Goal: Check status

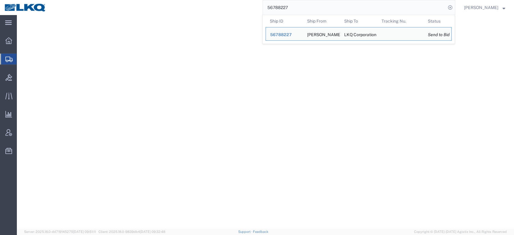
click at [281, 13] on input "56788227" at bounding box center [354, 7] width 183 height 14
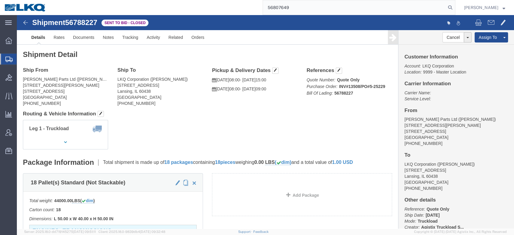
type input "56807649"
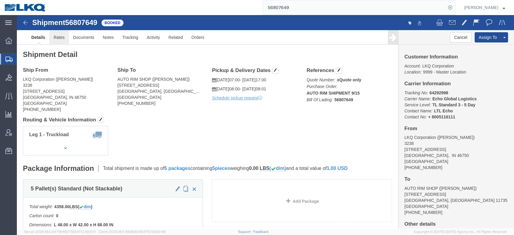
click link "Rates"
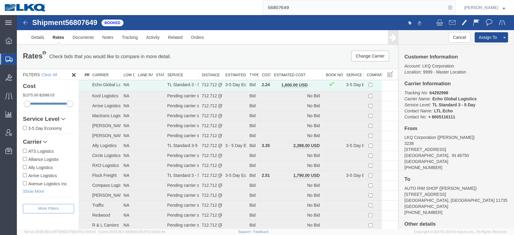
click at [306, 73] on th "Estimated Cost" at bounding box center [297, 74] width 52 height 11
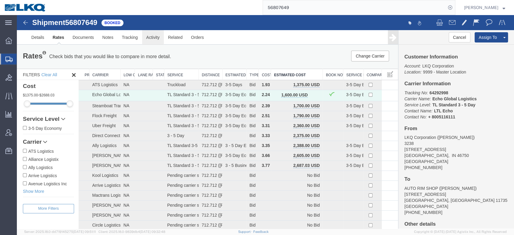
click at [159, 34] on link "Activity" at bounding box center [153, 37] width 22 height 14
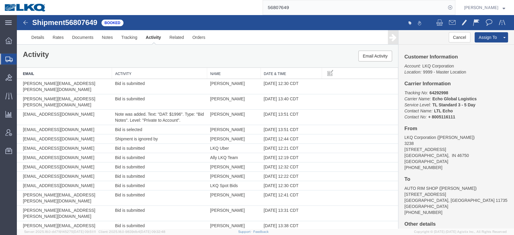
click at [281, 73] on th "Date & Time" at bounding box center [290, 73] width 61 height 11
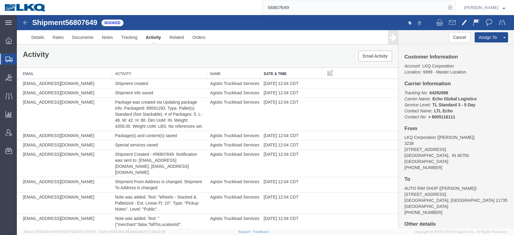
click at [281, 73] on th "Date & Time" at bounding box center [290, 73] width 61 height 11
